Goal: Task Accomplishment & Management: Complete application form

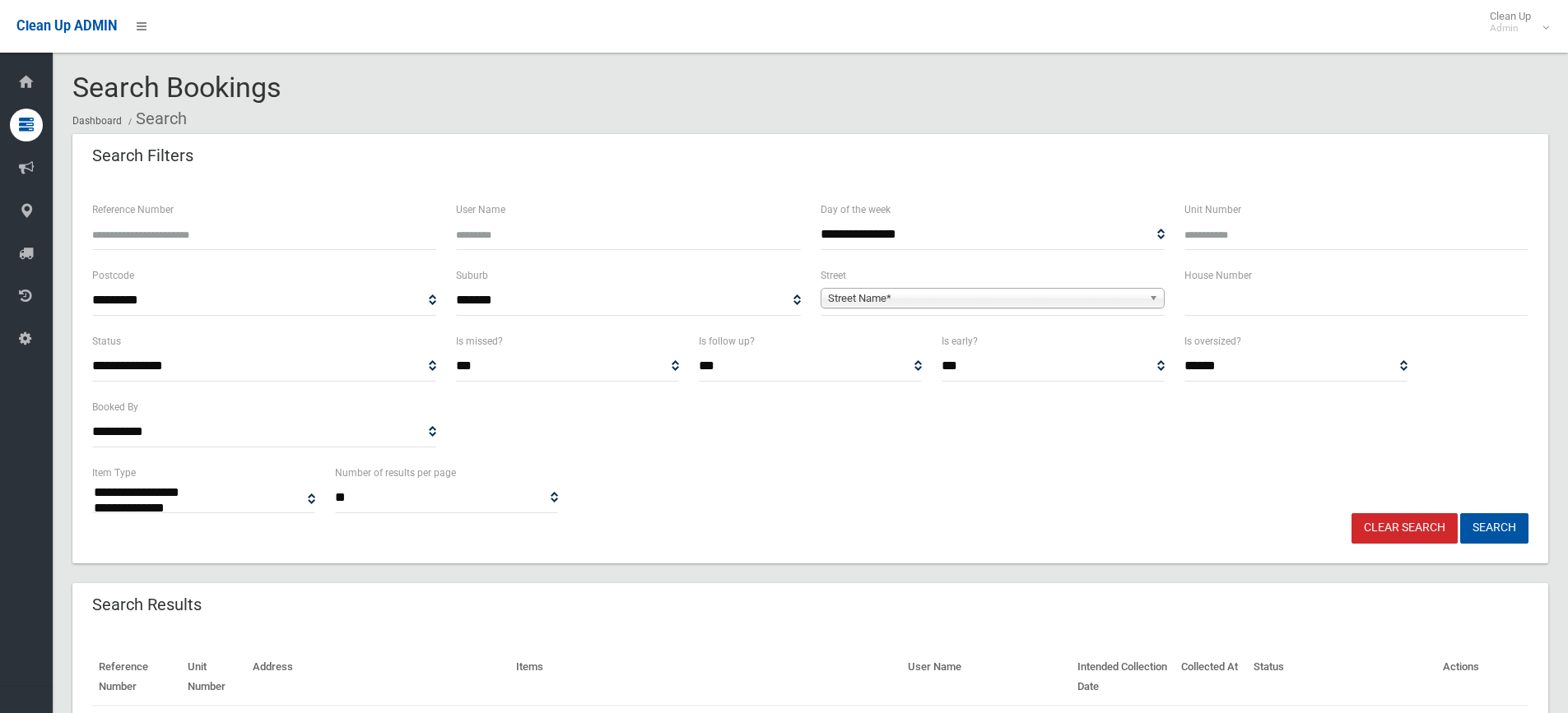
select select
click at [1270, 307] on input "text" at bounding box center [1356, 301] width 344 height 30
type input "**"
click at [979, 300] on span "Street Name*" at bounding box center [985, 298] width 314 height 20
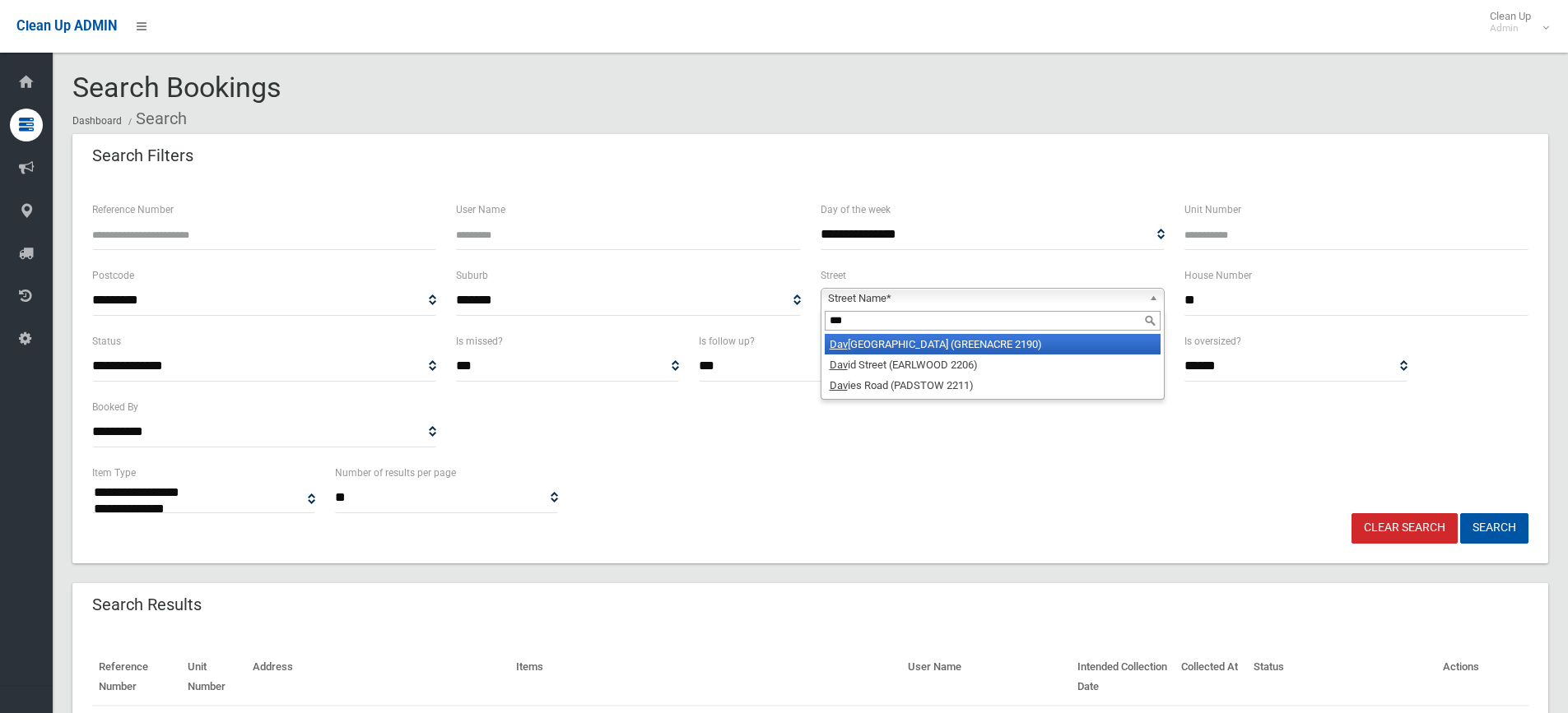
type input "***"
click at [934, 339] on li "Dav id Street (GREENACRE 2190)" at bounding box center [992, 344] width 336 height 20
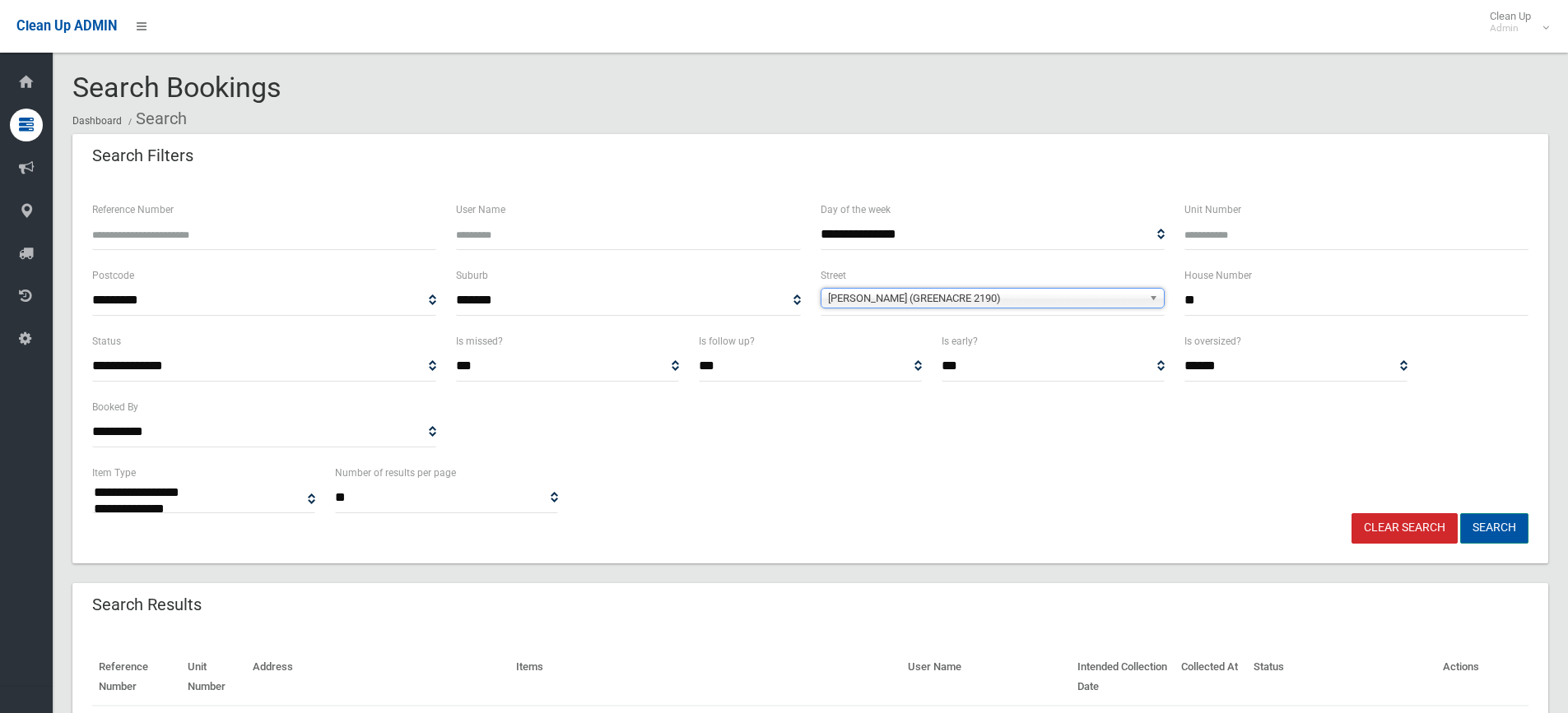
click at [1507, 533] on button "Search" at bounding box center [1494, 529] width 69 height 30
select select
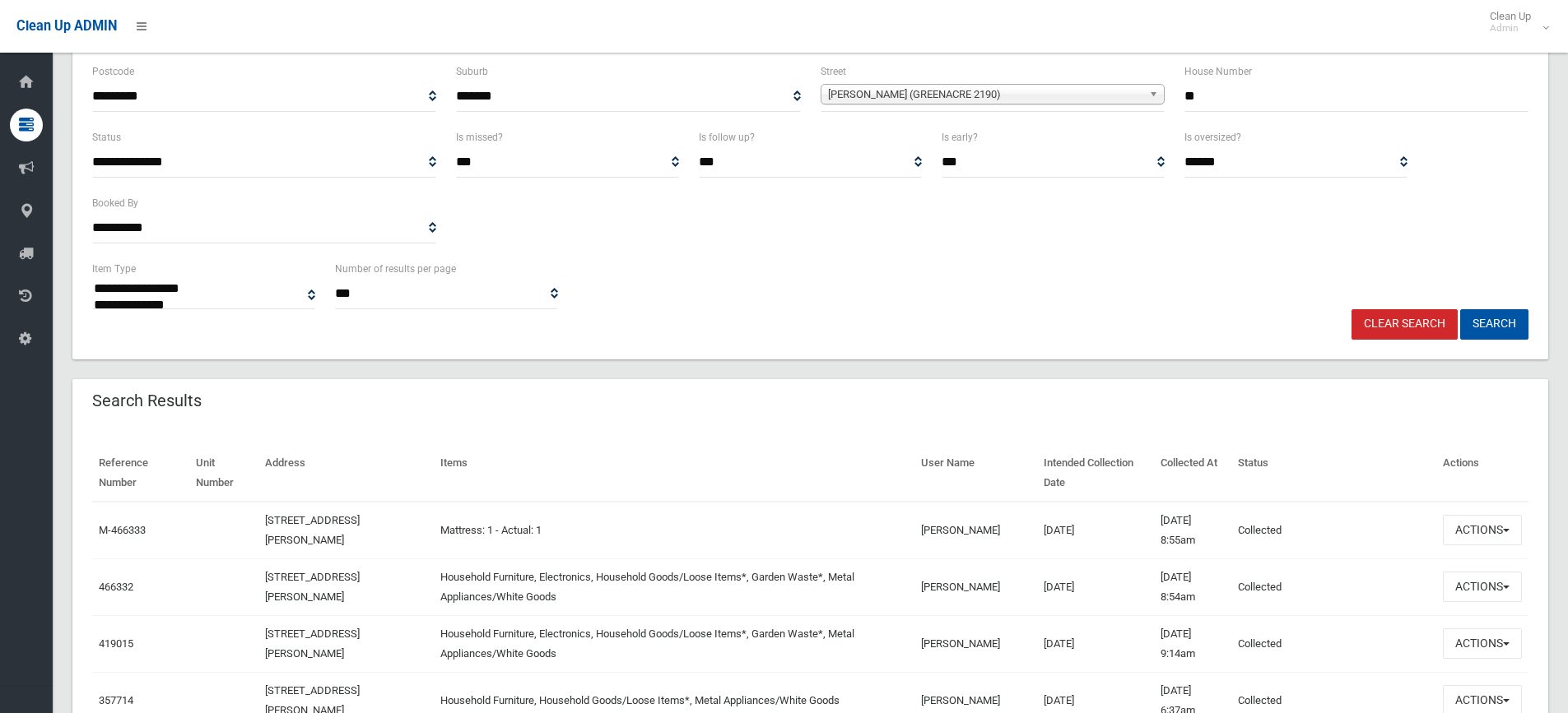
scroll to position [329, 0]
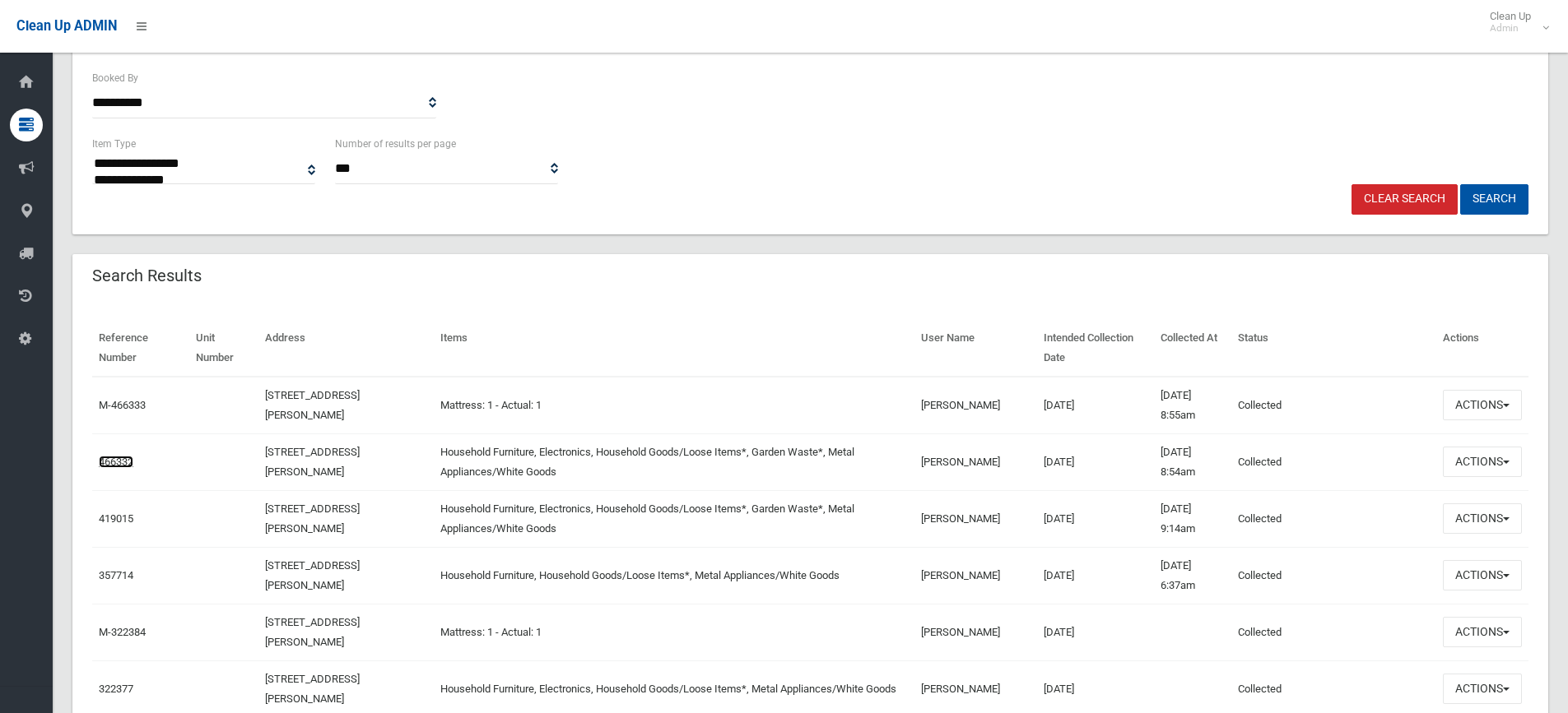
click at [129, 458] on link "466332" at bounding box center [116, 462] width 35 height 12
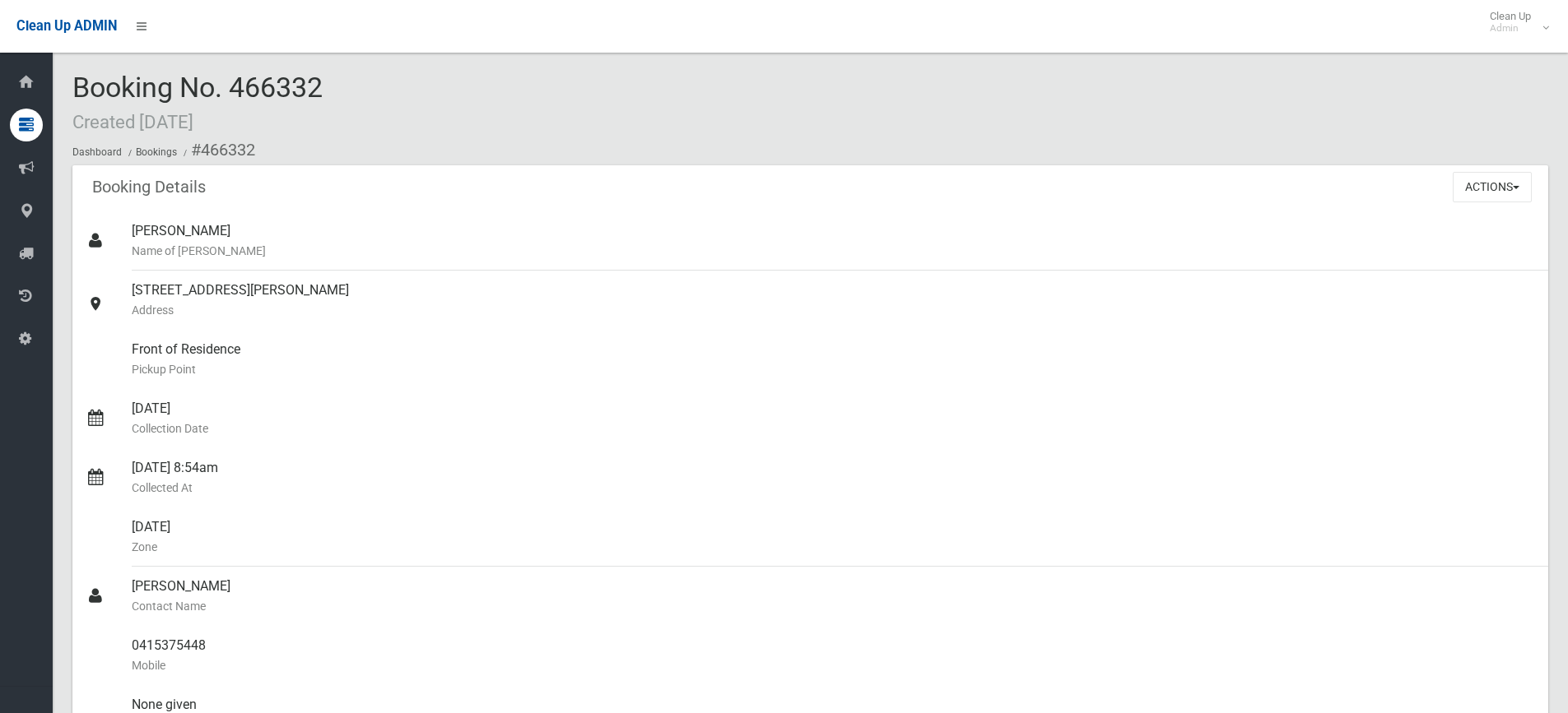
click at [1439, 152] on ol "Dashboard Bookings #466332" at bounding box center [809, 150] width 1475 height 30
click at [1471, 179] on button "Actions" at bounding box center [1491, 187] width 79 height 30
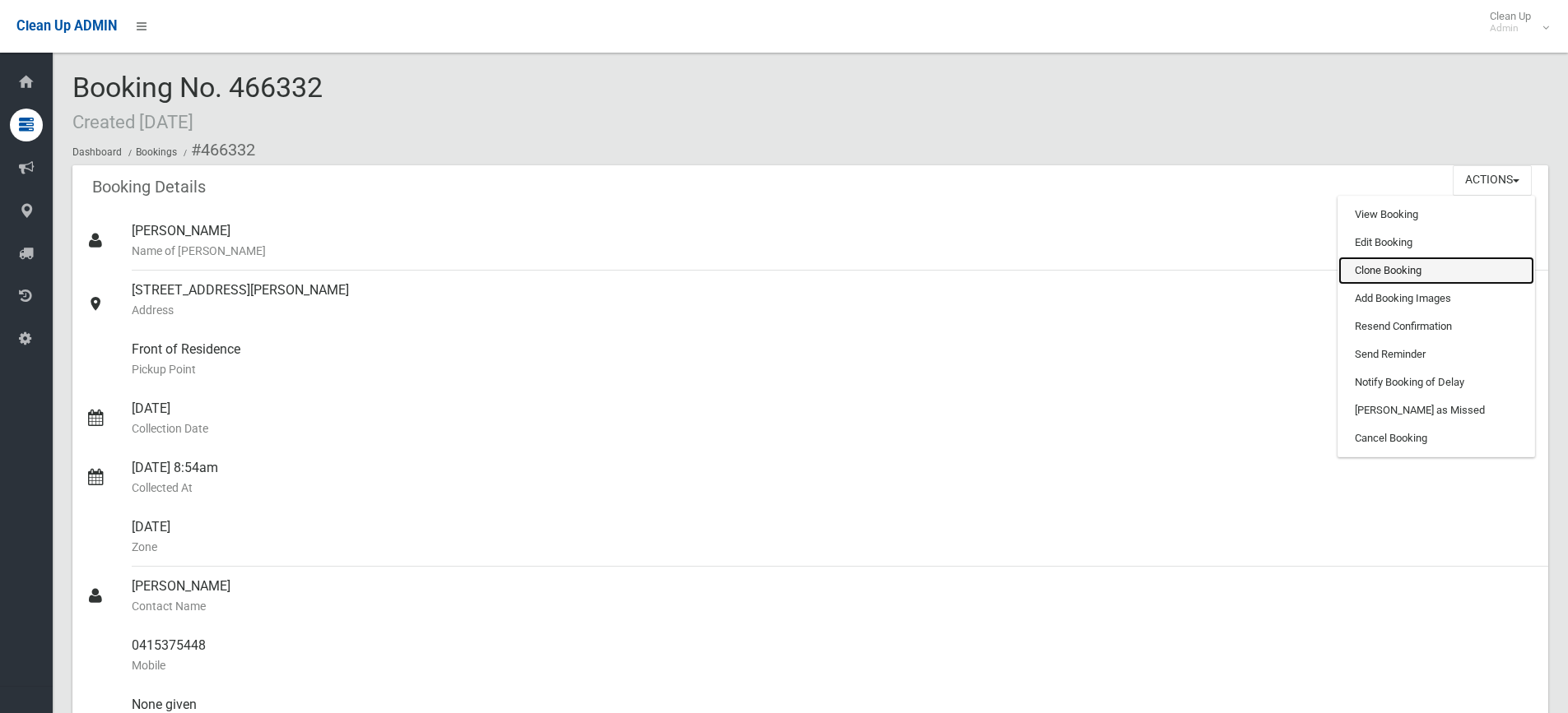
click at [1411, 271] on link "Clone Booking" at bounding box center [1436, 270] width 196 height 28
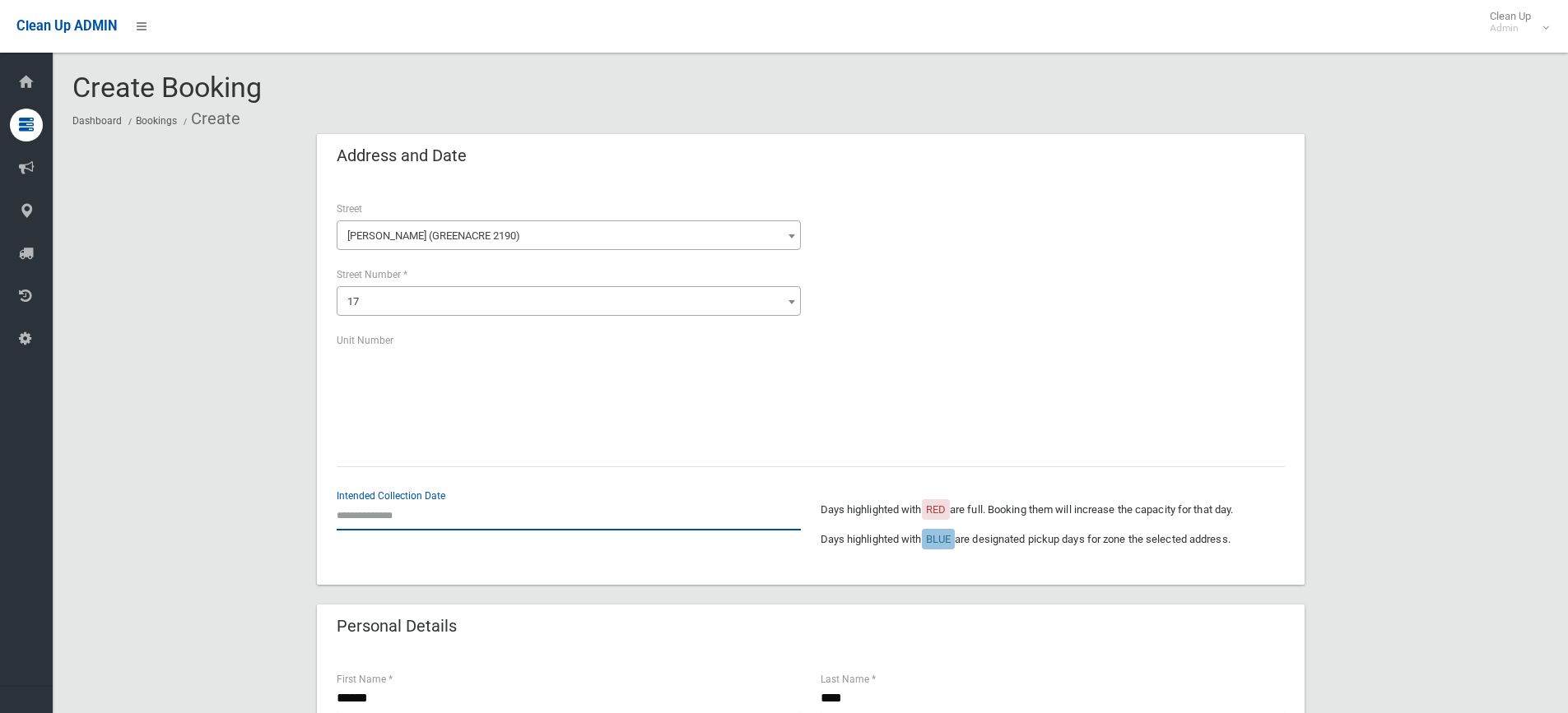
click at [411, 503] on input "text" at bounding box center [568, 515] width 464 height 30
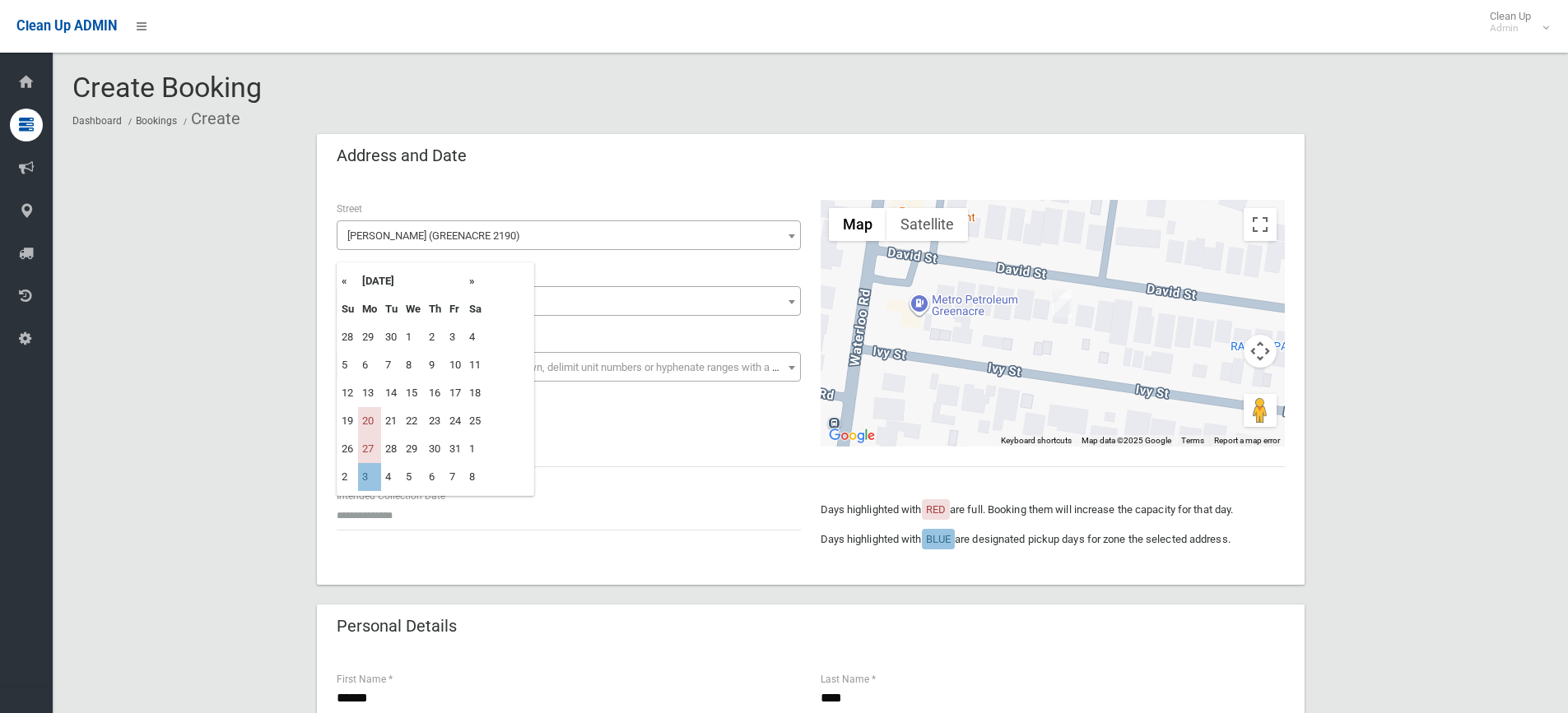
click at [469, 288] on th "»" at bounding box center [475, 280] width 20 height 28
click at [365, 367] on td "3" at bounding box center [370, 365] width 23 height 28
type input "**********"
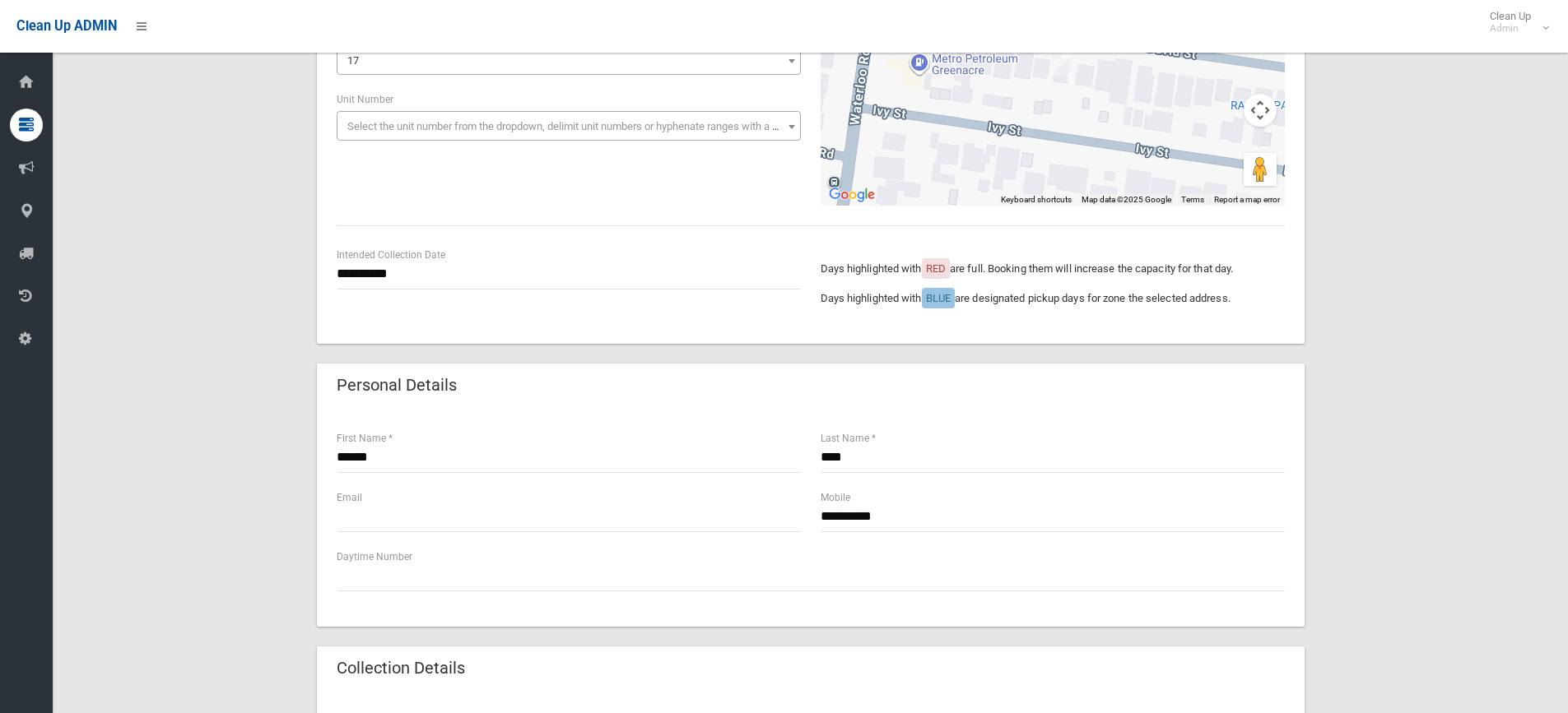
scroll to position [329, 0]
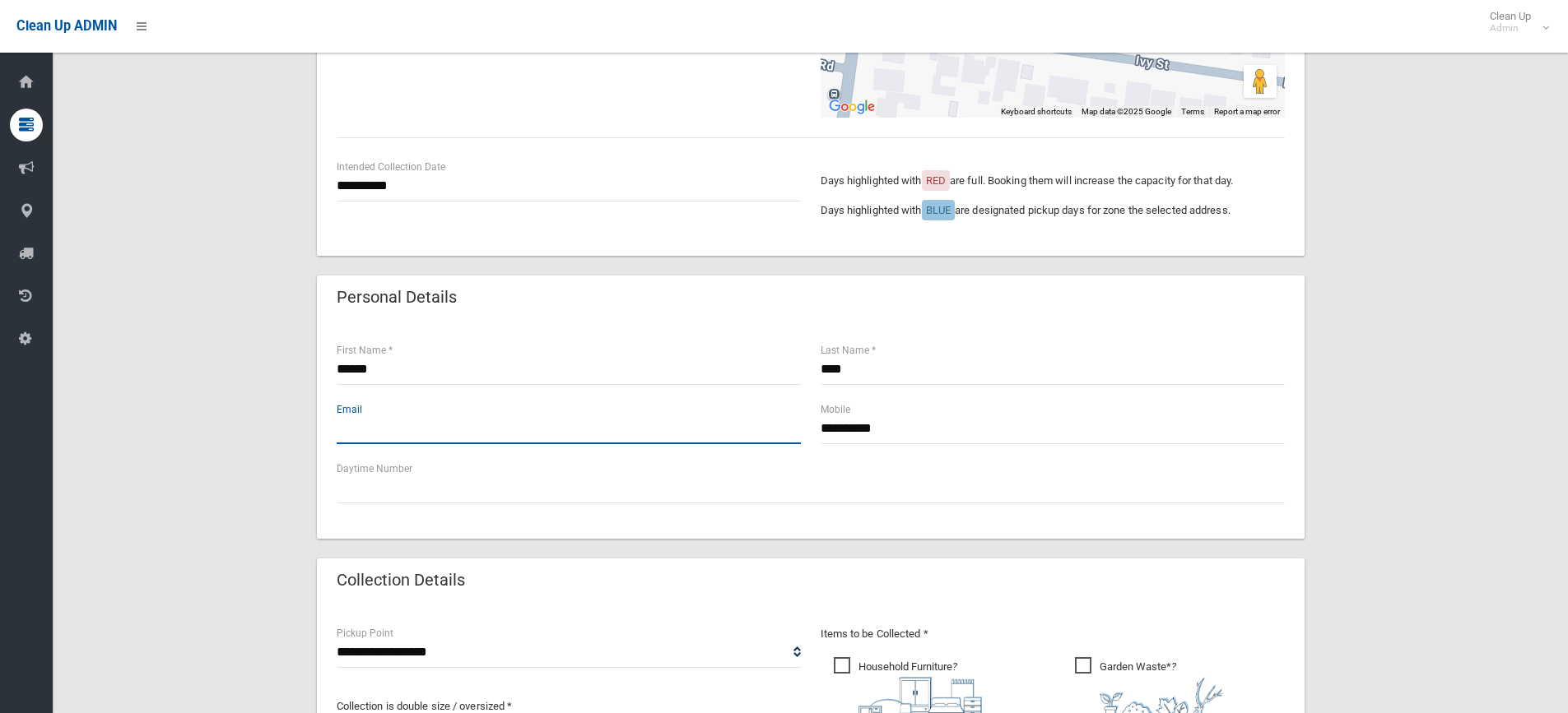
click at [508, 427] on input "text" at bounding box center [568, 429] width 464 height 30
click at [545, 424] on input "text" at bounding box center [568, 429] width 464 height 30
click at [541, 433] on input "text" at bounding box center [568, 429] width 464 height 30
click at [951, 443] on input "**********" at bounding box center [1052, 429] width 464 height 30
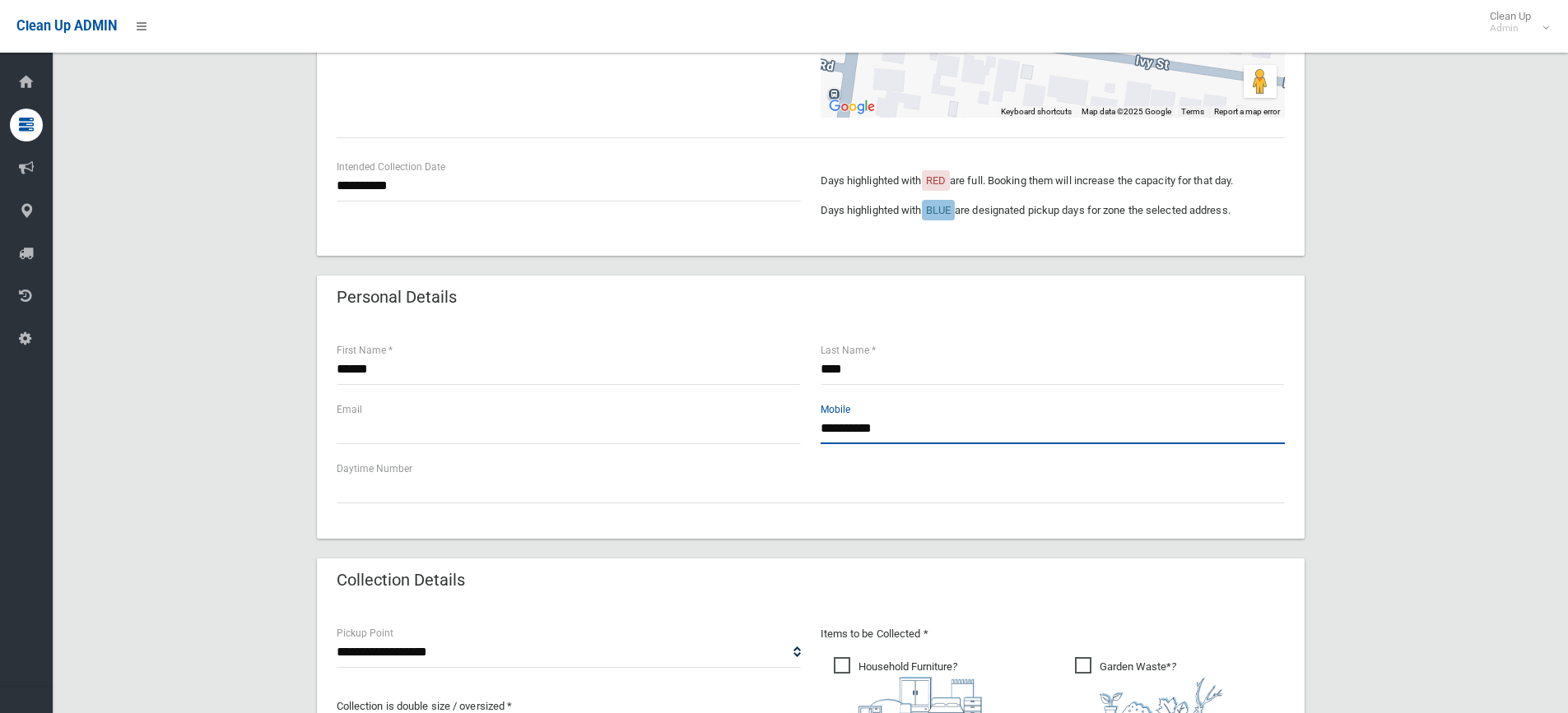
drag, startPoint x: 950, startPoint y: 440, endPoint x: 796, endPoint y: 436, distance: 154.1
click at [796, 436] on div "**********" at bounding box center [810, 430] width 968 height 60
click at [1495, 340] on div "**********" at bounding box center [809, 523] width 1475 height 1435
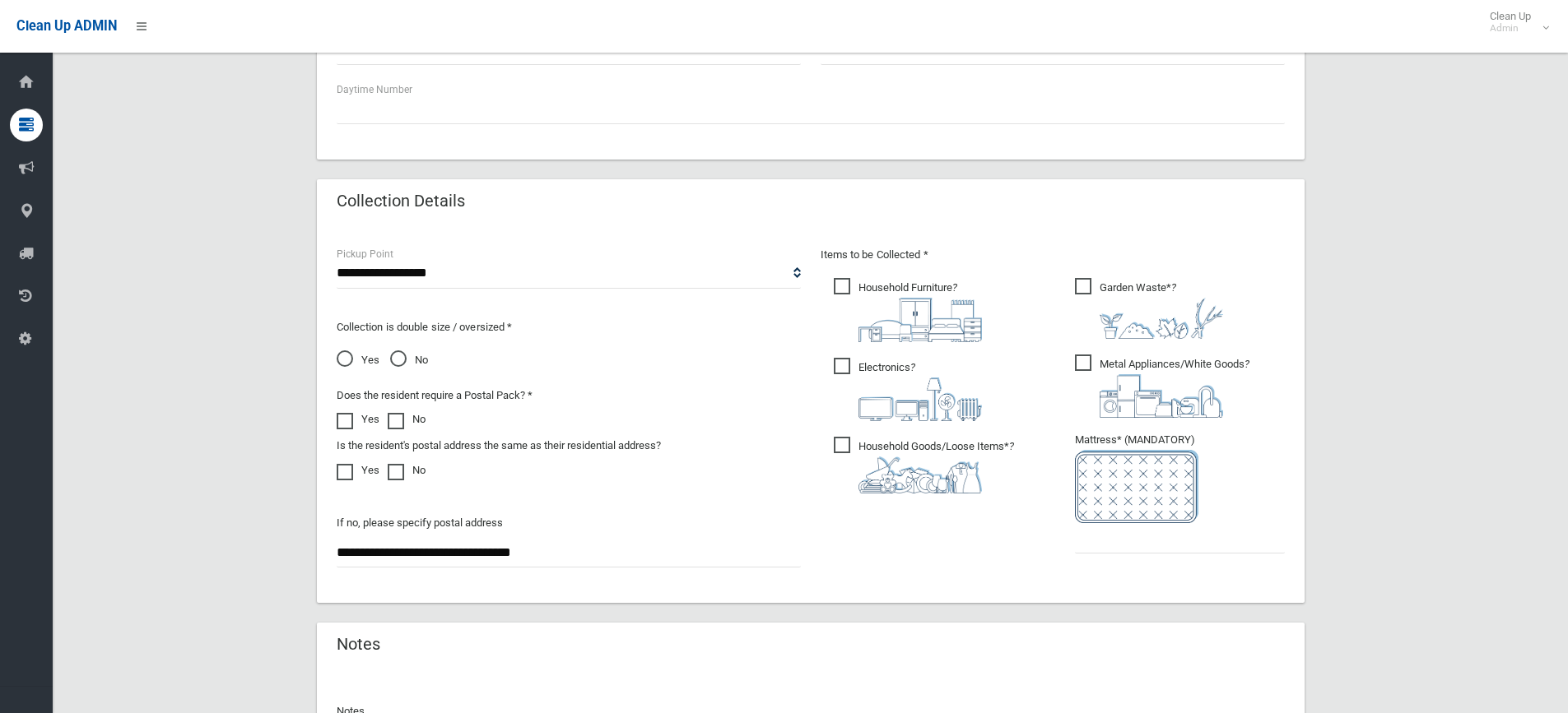
scroll to position [741, 0]
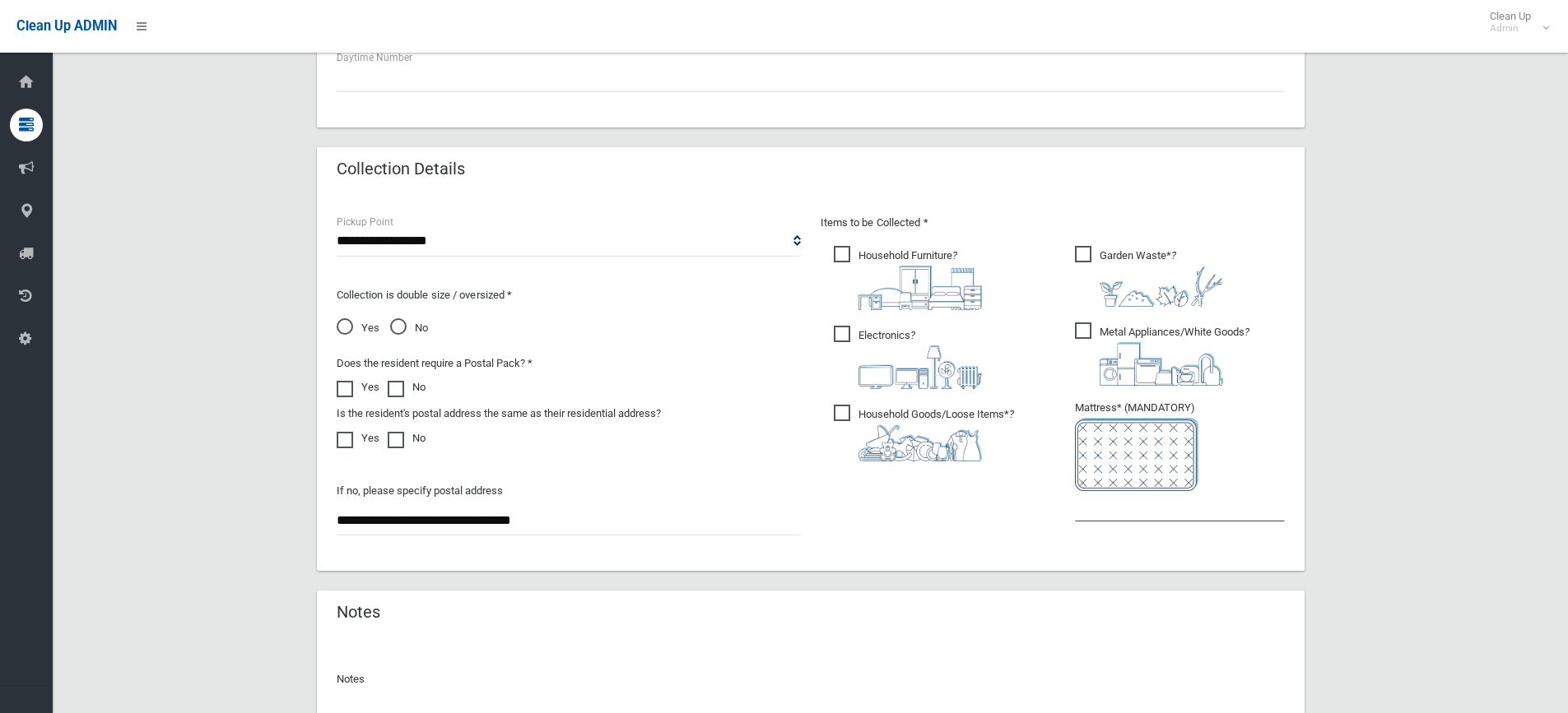
click at [1120, 508] on input "text" at bounding box center [1180, 506] width 210 height 30
type input "*"
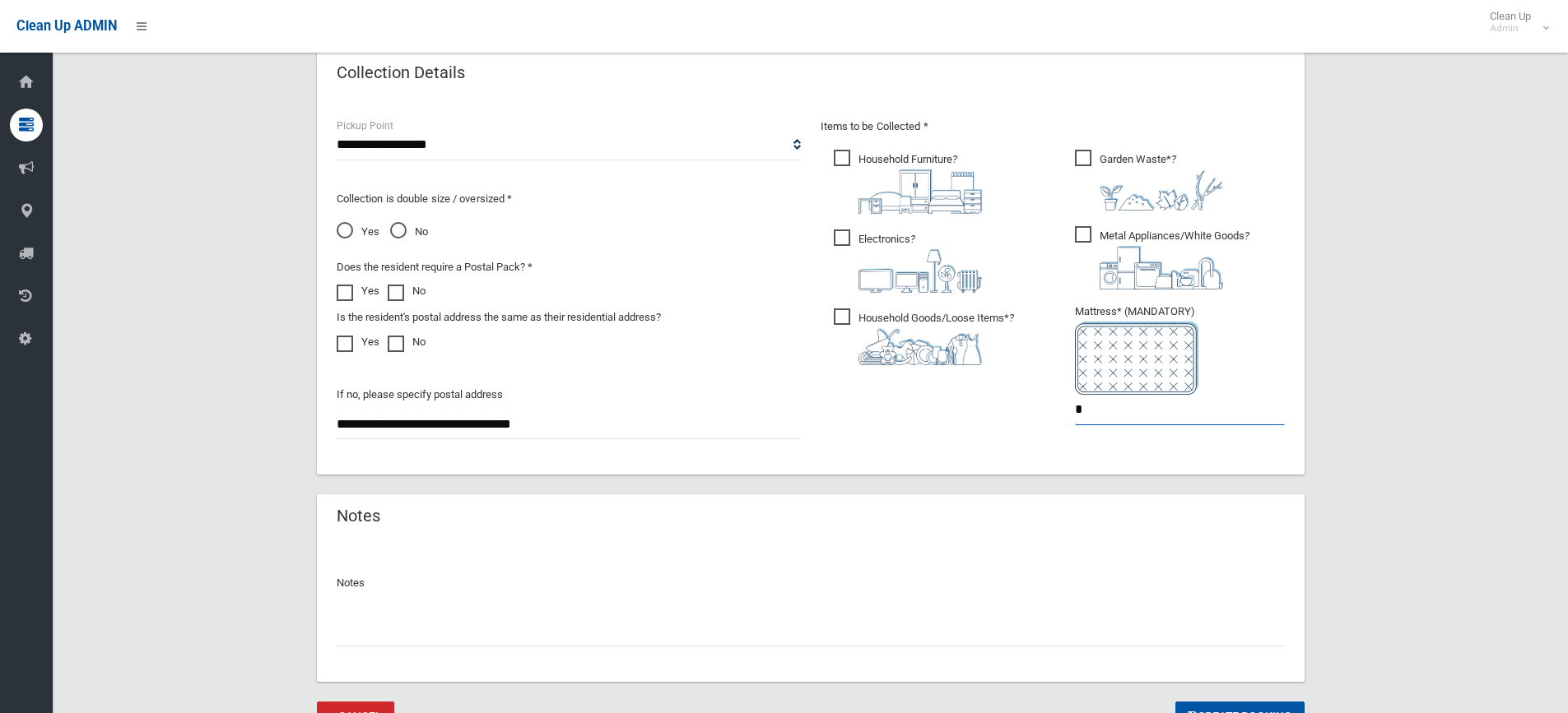
scroll to position [915, 0]
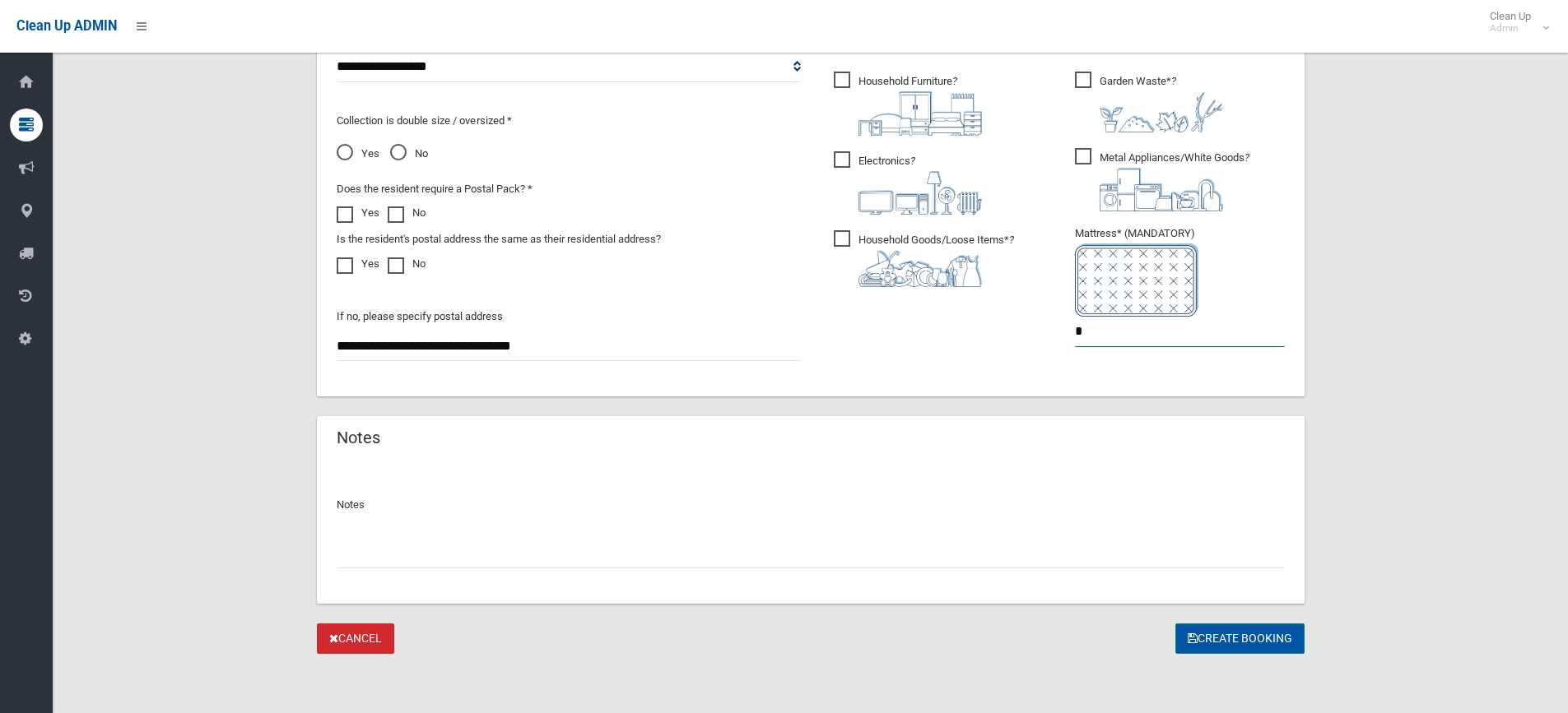
type input "*"
click at [1254, 640] on button "Create Booking" at bounding box center [1239, 639] width 129 height 30
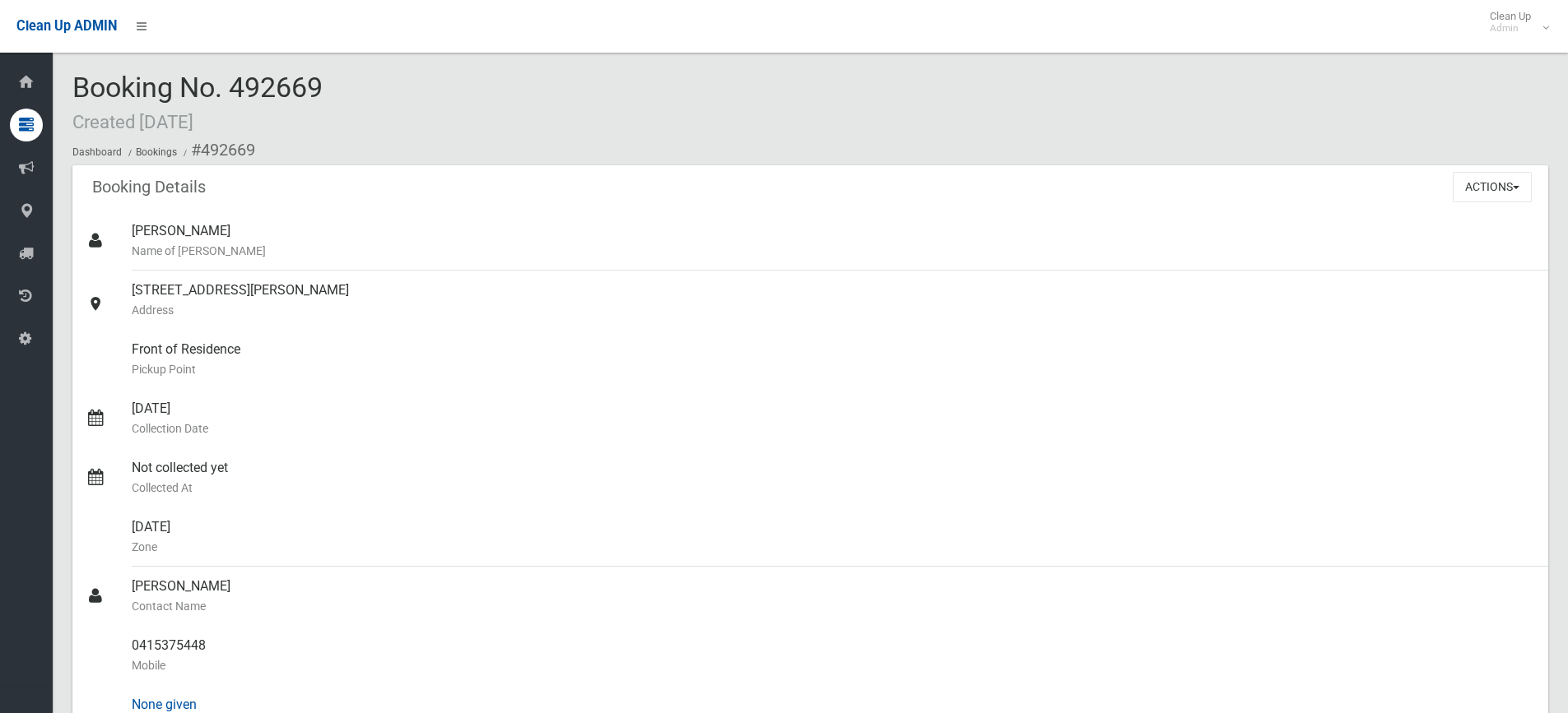
click at [453, 708] on div "None given Landline" at bounding box center [833, 715] width 1403 height 60
click at [174, 401] on div "[DATE] Collection Date" at bounding box center [833, 418] width 1403 height 60
click at [169, 415] on div "[DATE] Collection Date" at bounding box center [833, 418] width 1403 height 60
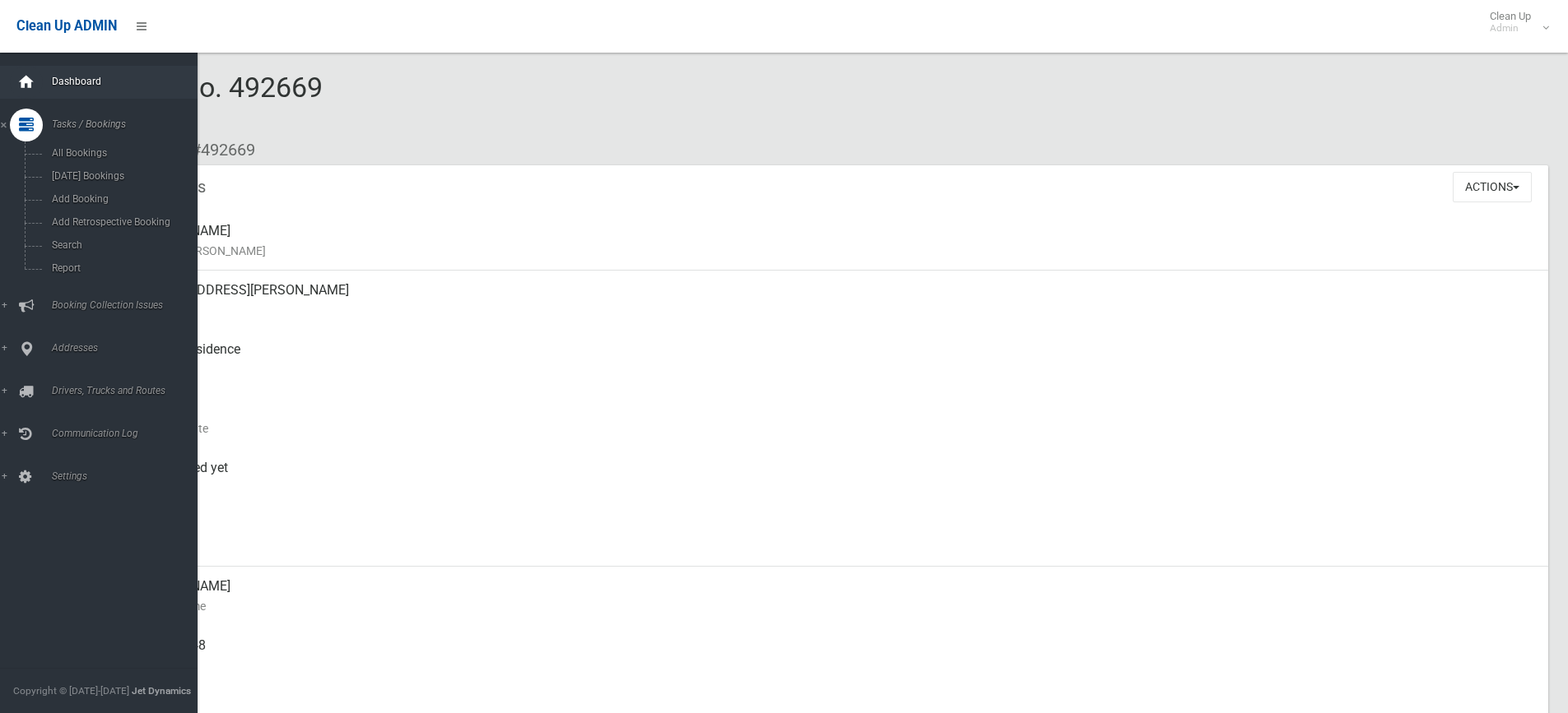
click at [25, 74] on icon at bounding box center [26, 82] width 18 height 33
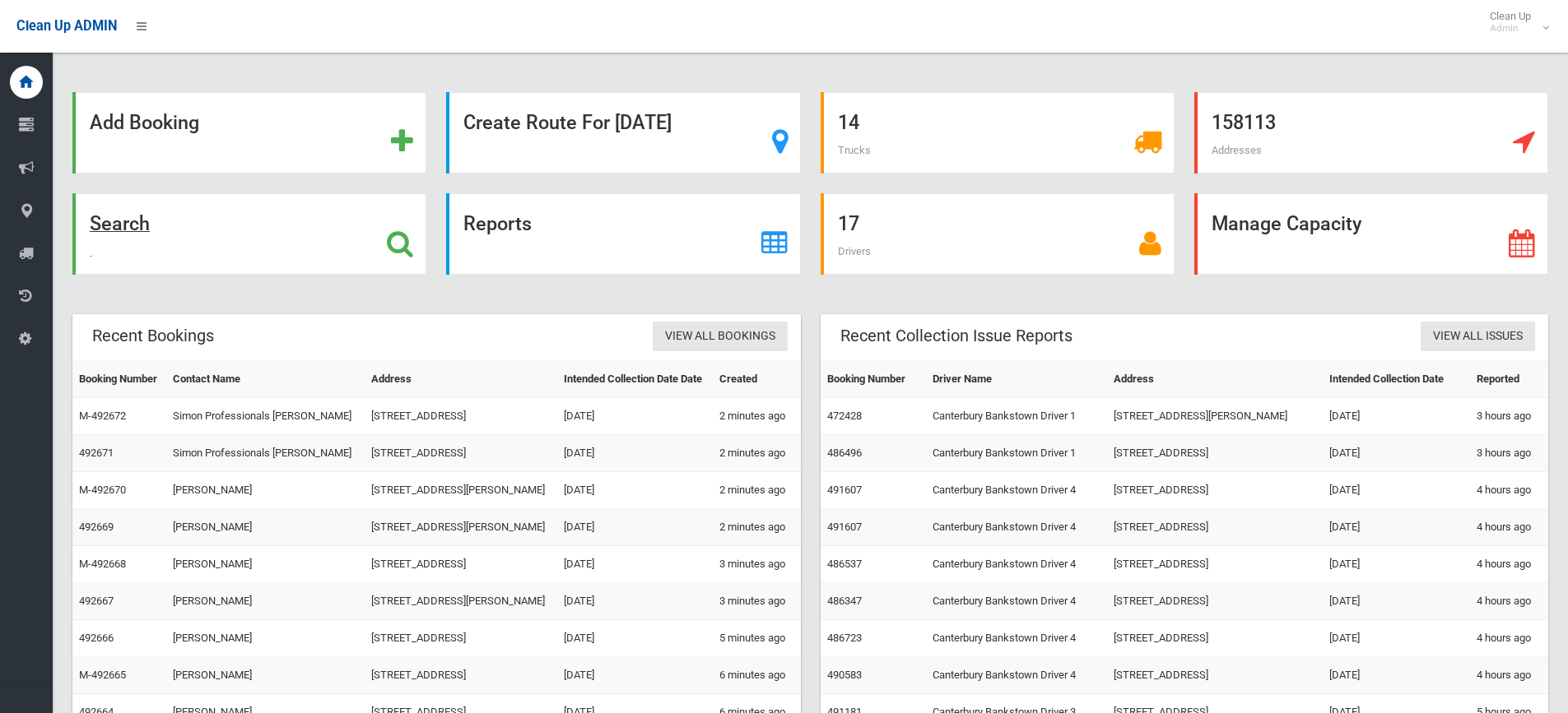
click at [280, 255] on div "Search" at bounding box center [248, 233] width 353 height 81
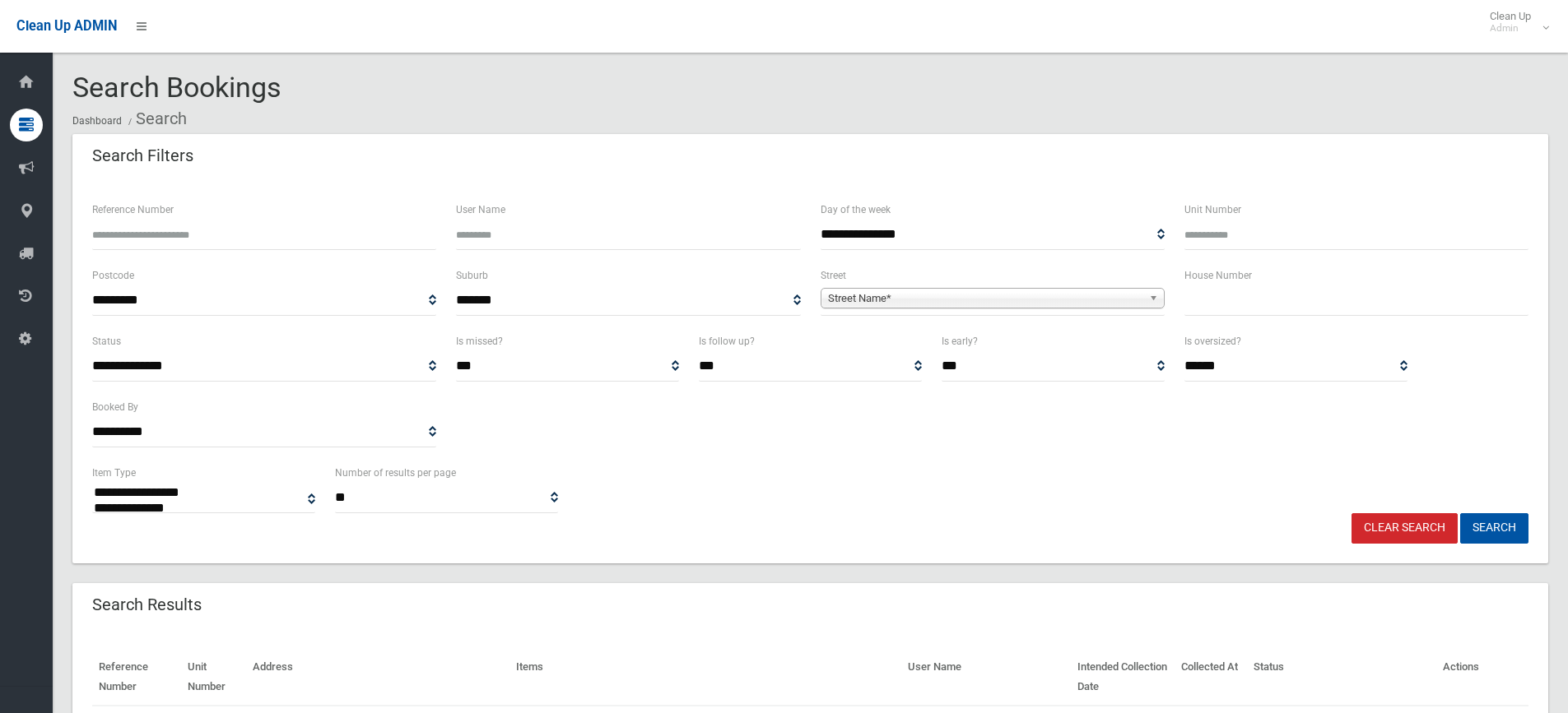
select select
click at [1460, 144] on div "Search Filters" at bounding box center [809, 158] width 1475 height 46
